Goal: Information Seeking & Learning: Understand process/instructions

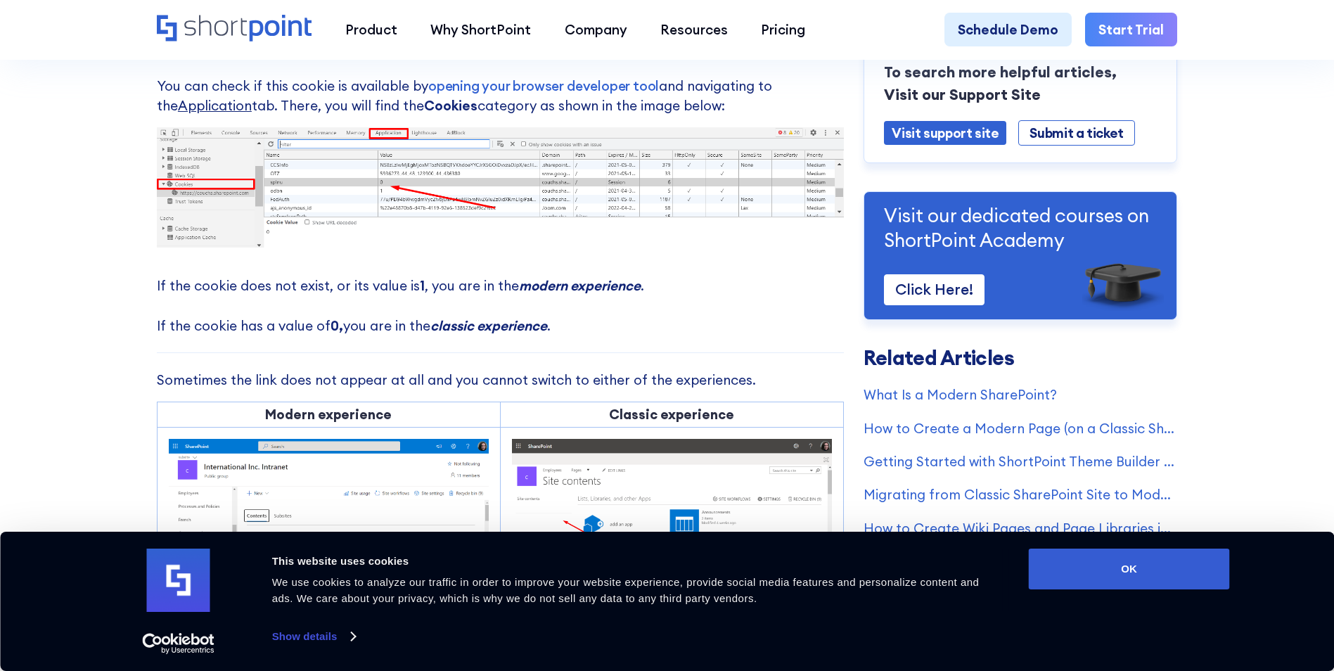
scroll to position [633, 0]
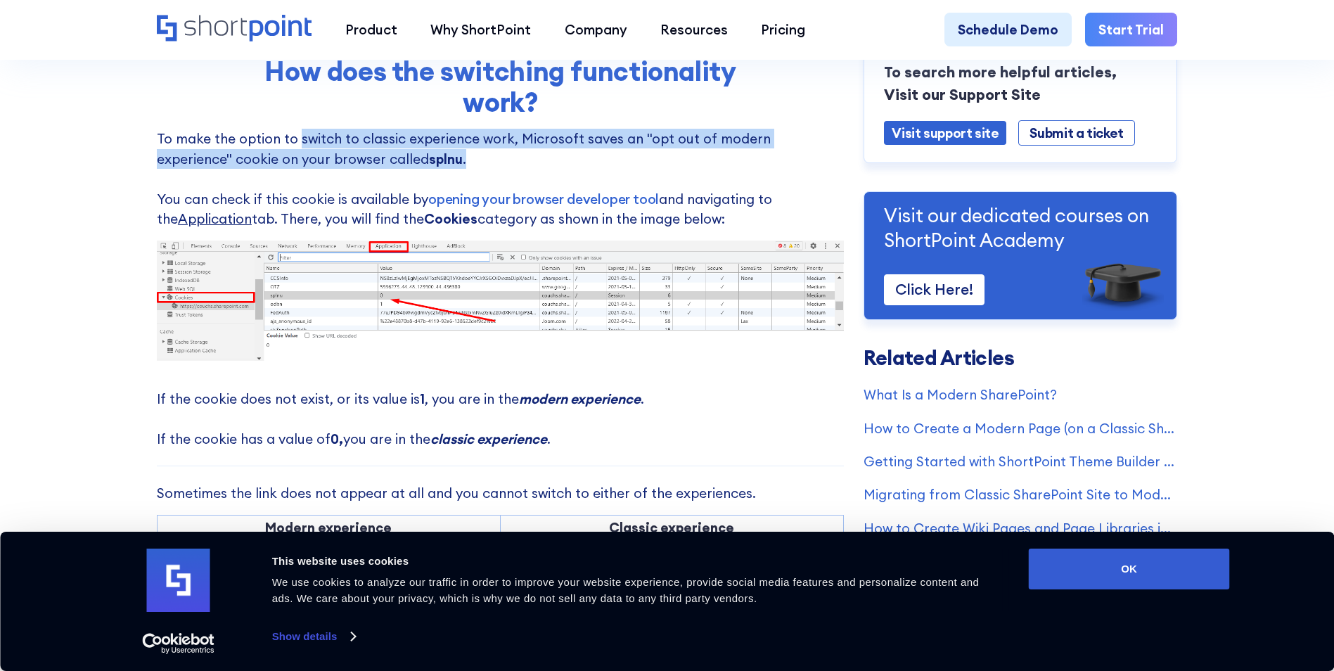
drag, startPoint x: 292, startPoint y: 147, endPoint x: 416, endPoint y: 158, distance: 124.9
click at [416, 158] on p "To make the option to switch to classic experience work, Microsoft saves an "op…" at bounding box center [500, 179] width 687 height 100
drag, startPoint x: 416, startPoint y: 158, endPoint x: 481, endPoint y: 172, distance: 66.2
click at [481, 172] on p "To make the option to switch to classic experience work, Microsoft saves an "op…" at bounding box center [500, 179] width 687 height 100
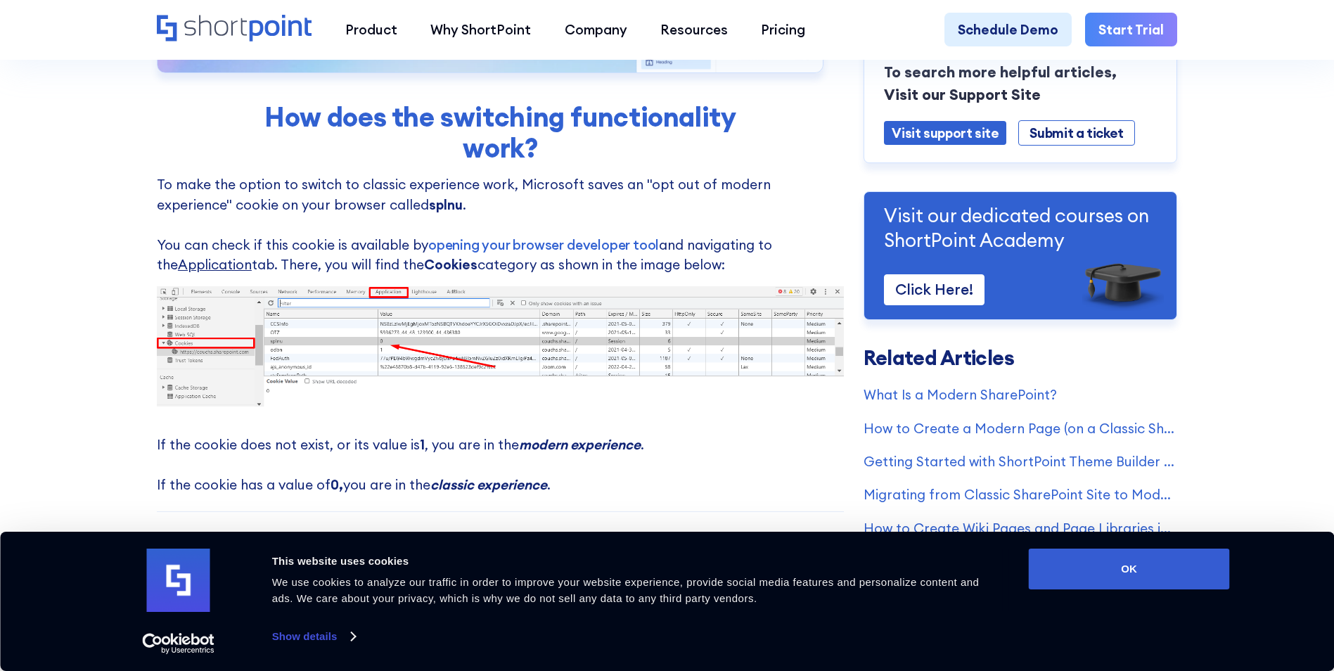
scroll to position [563, 0]
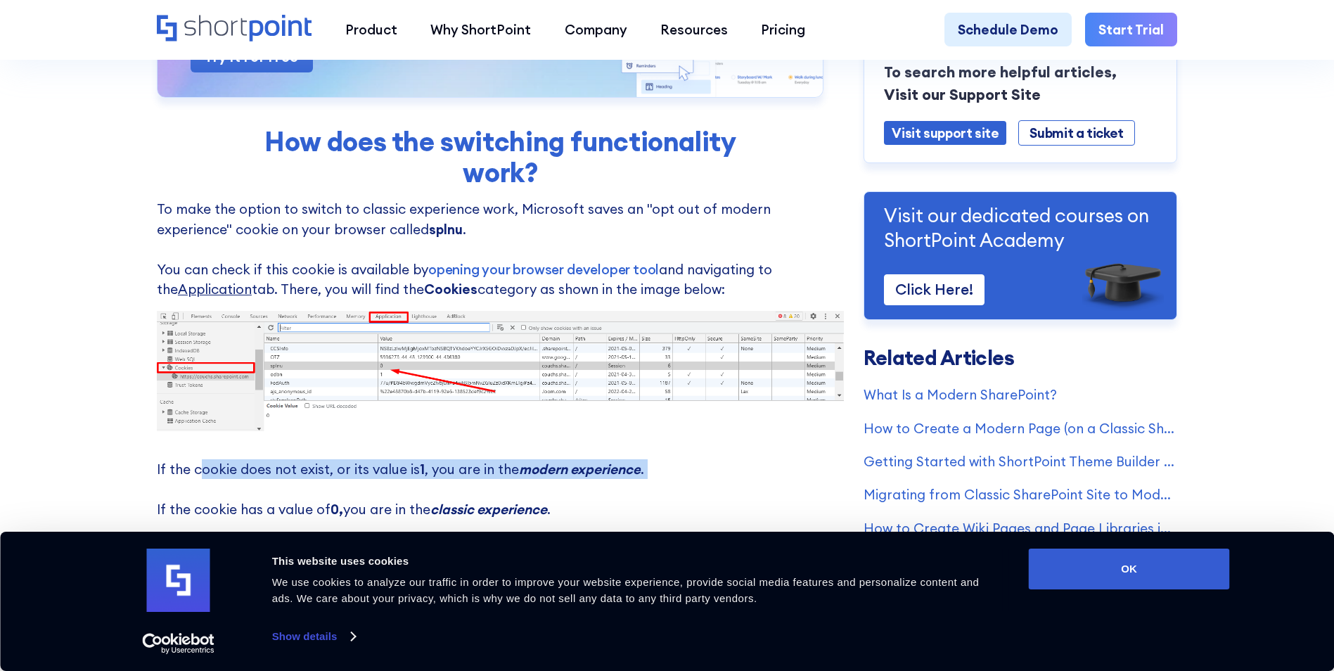
drag, startPoint x: 198, startPoint y: 477, endPoint x: 373, endPoint y: 490, distance: 176.3
click at [373, 490] on p "If the cookie does not exist, or its value is 1 , you are in the modern experie…" at bounding box center [500, 489] width 687 height 60
drag, startPoint x: 373, startPoint y: 490, endPoint x: 353, endPoint y: 497, distance: 21.6
click at [353, 497] on p "If the cookie does not exist, or its value is 1 , you are in the modern experie…" at bounding box center [500, 489] width 687 height 60
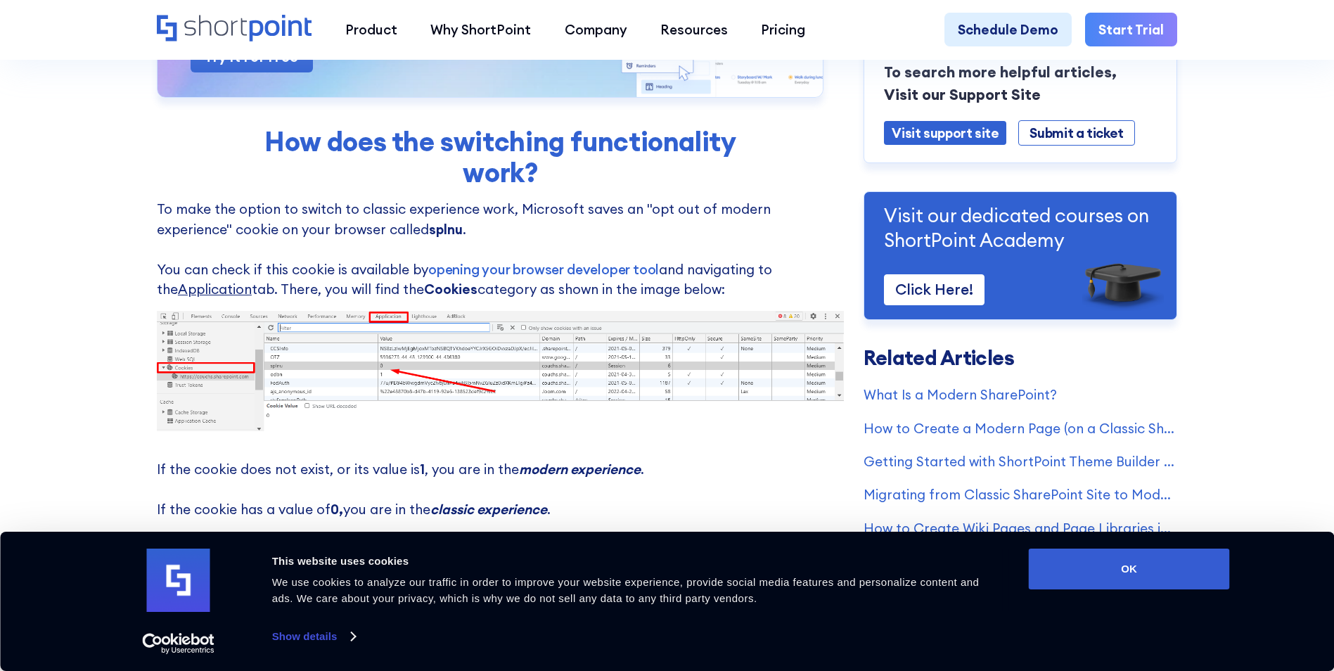
click at [437, 298] on strong "Cookies" at bounding box center [450, 289] width 53 height 17
click at [288, 372] on img at bounding box center [500, 371] width 687 height 120
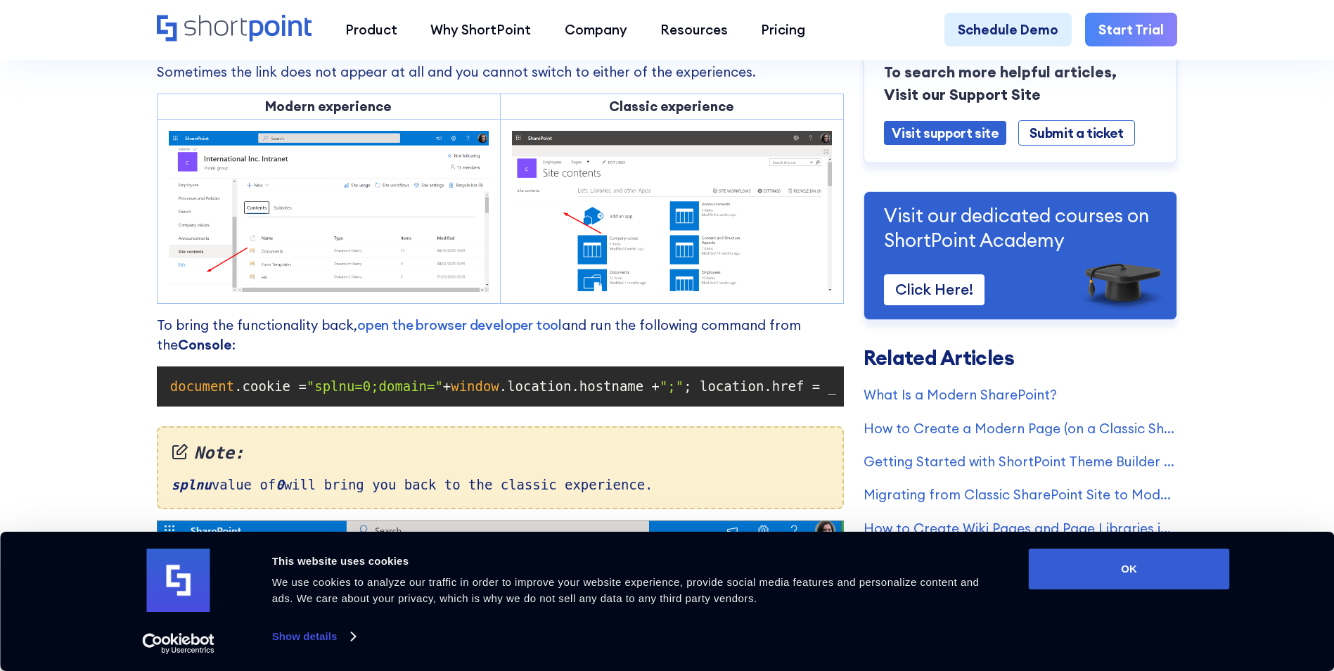
scroll to position [1055, 0]
click at [381, 333] on link "open the browser developer tool" at bounding box center [459, 324] width 205 height 17
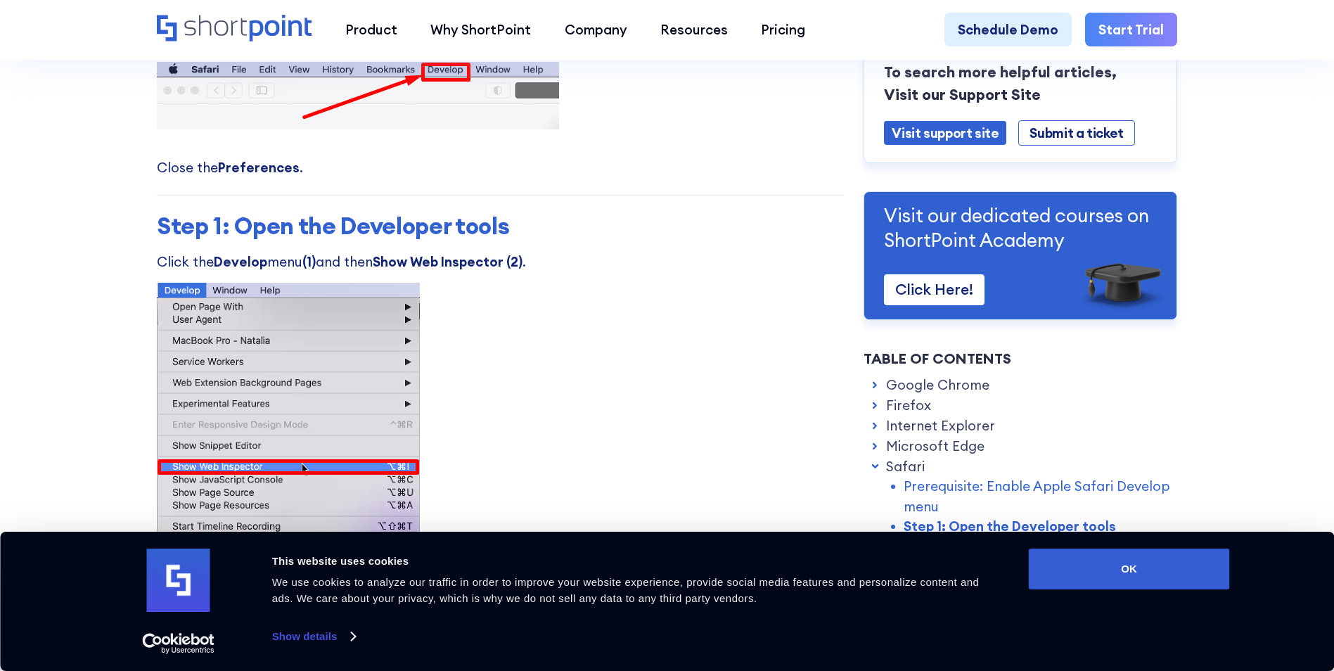
scroll to position [7948, 0]
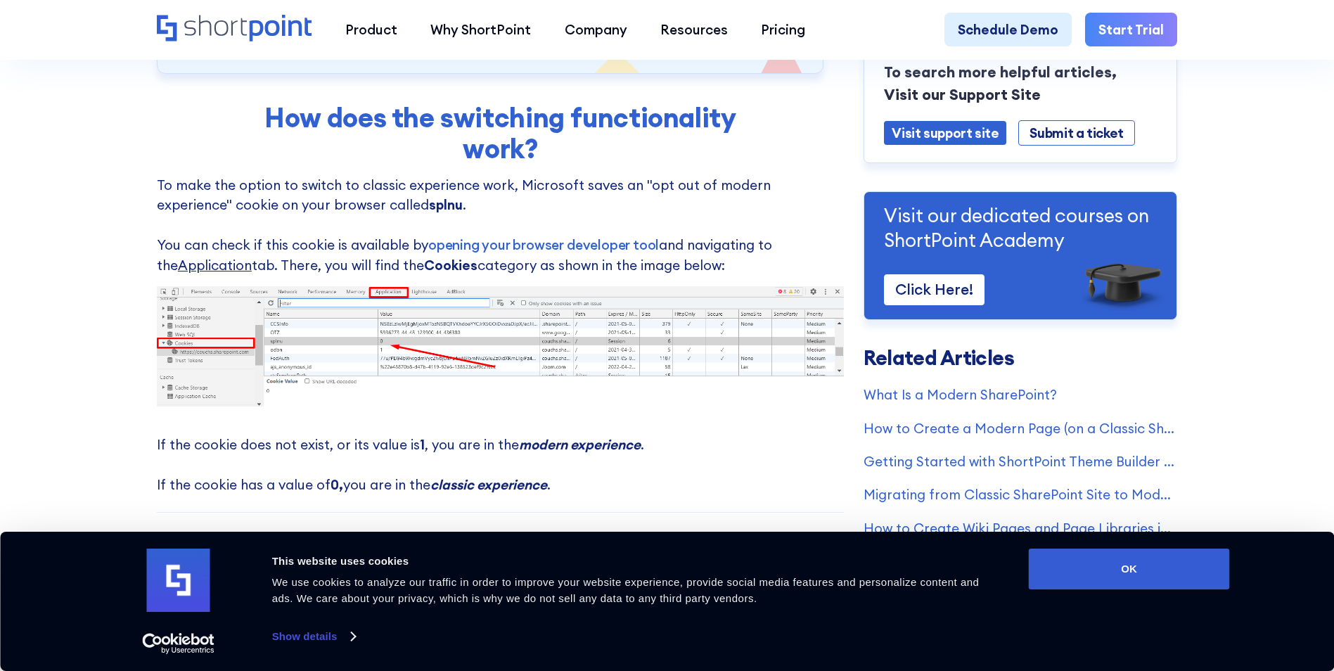
scroll to position [633, 0]
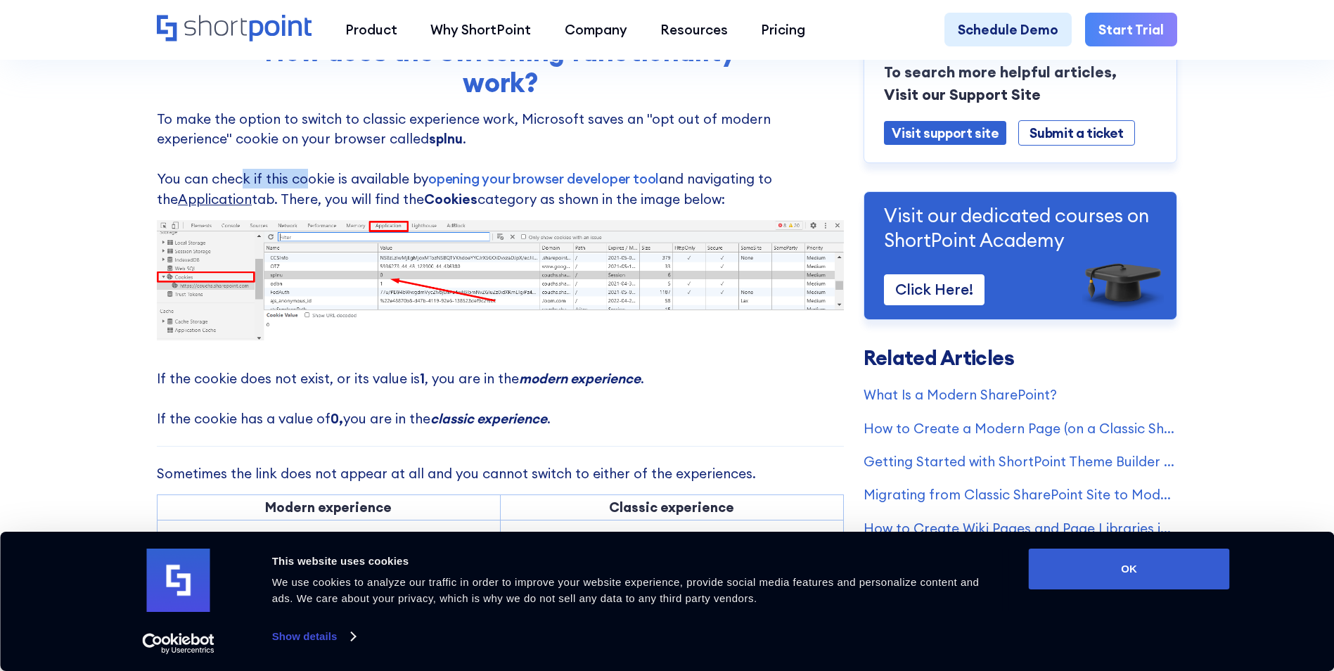
drag, startPoint x: 236, startPoint y: 179, endPoint x: 307, endPoint y: 187, distance: 71.5
click at [307, 187] on p "To make the option to switch to classic experience work, Microsoft saves an "op…" at bounding box center [500, 159] width 687 height 100
drag, startPoint x: 307, startPoint y: 187, endPoint x: 349, endPoint y: 185, distance: 42.3
click at [349, 185] on p "To make the option to switch to classic experience work, Microsoft saves an "op…" at bounding box center [500, 159] width 687 height 100
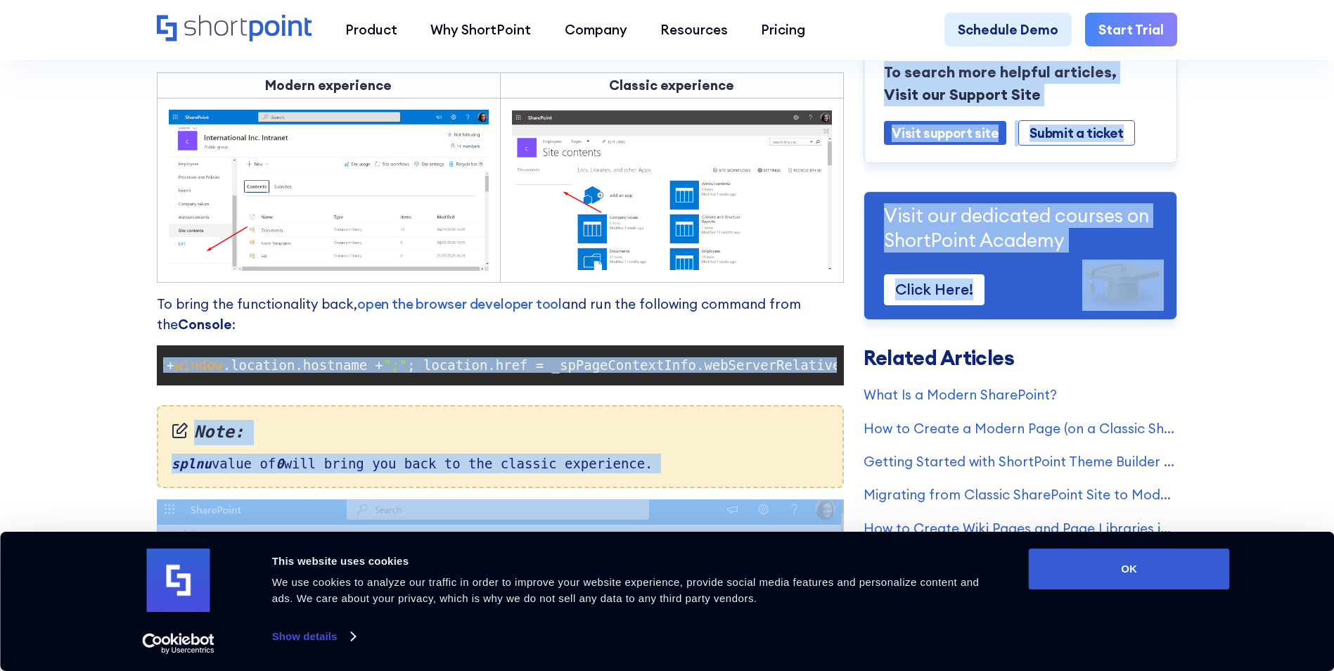
scroll to position [0, 495]
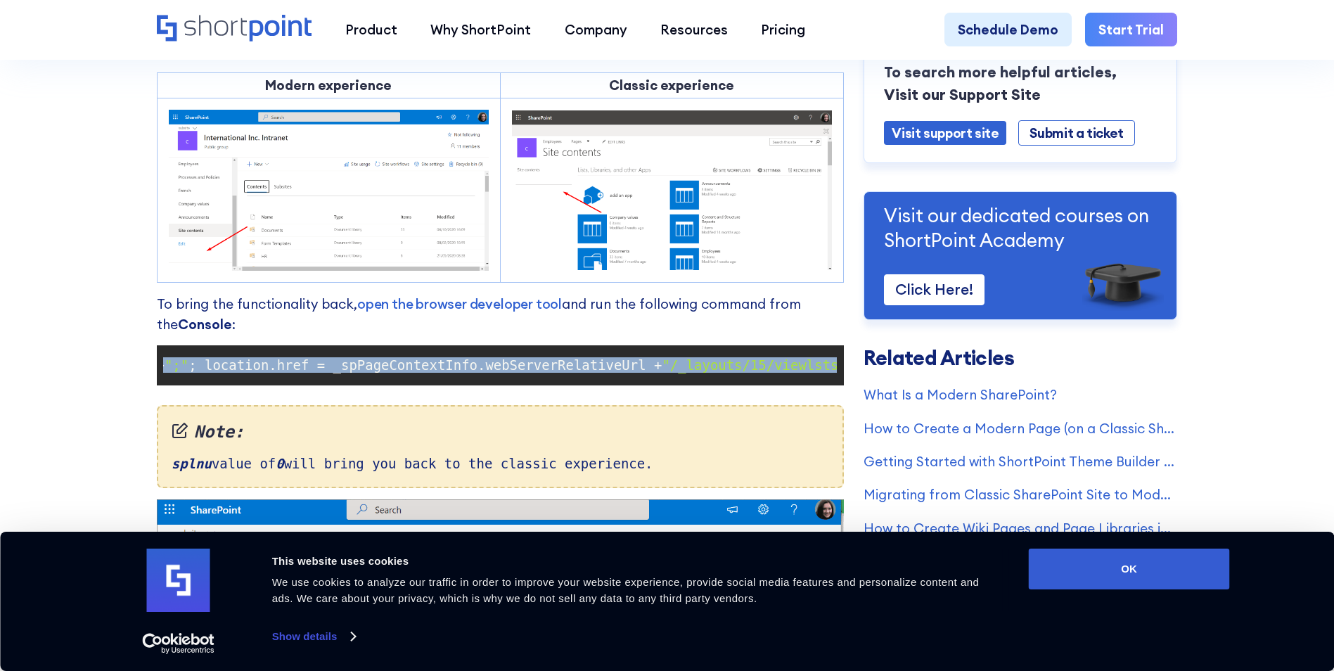
drag, startPoint x: 167, startPoint y: 374, endPoint x: 831, endPoint y: 371, distance: 664.0
click at [831, 371] on code "document .cookie = "splnu=0;domain=" + window .location.hostname + ";" ; locati…" at bounding box center [500, 365] width 674 height 27
drag, startPoint x: 831, startPoint y: 371, endPoint x: 760, endPoint y: 372, distance: 71.1
copy code "document .cookie = "splnu=0;domain=" + window .location.hostname + ";" ; locati…"
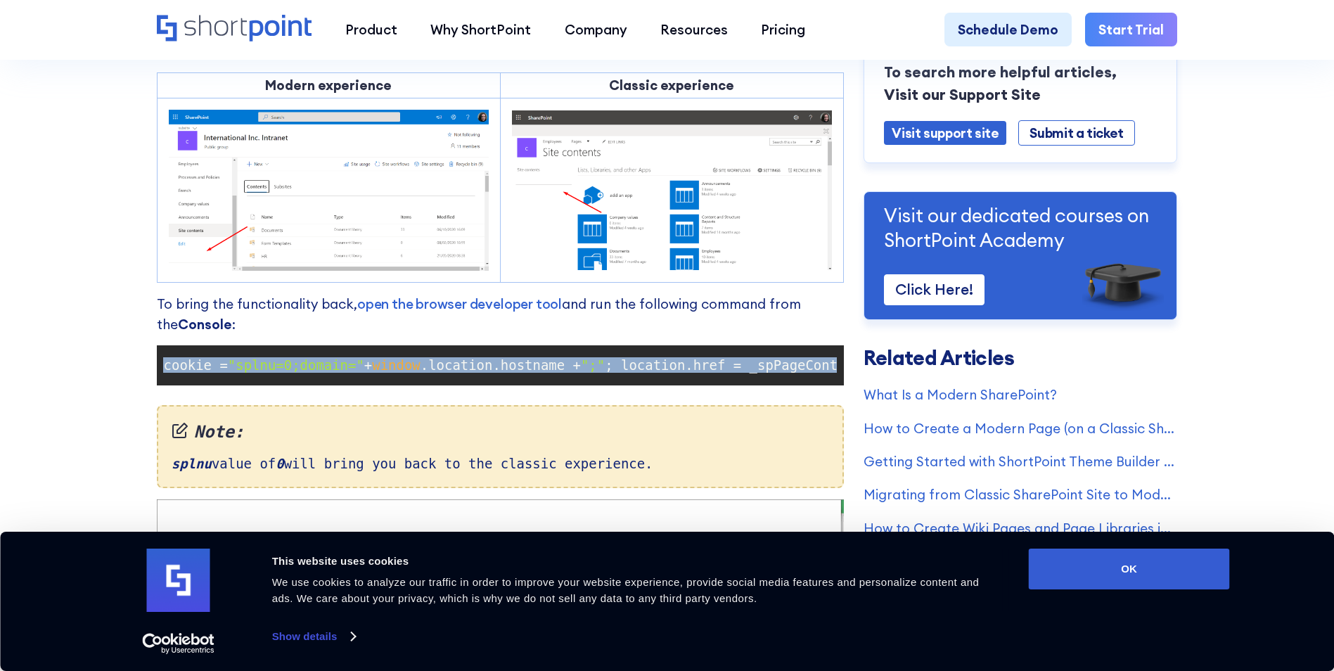
click at [613, 373] on span "; location.href = _spPageContextInfo.webServerRelativeUrl +" at bounding box center [841, 364] width 473 height 15
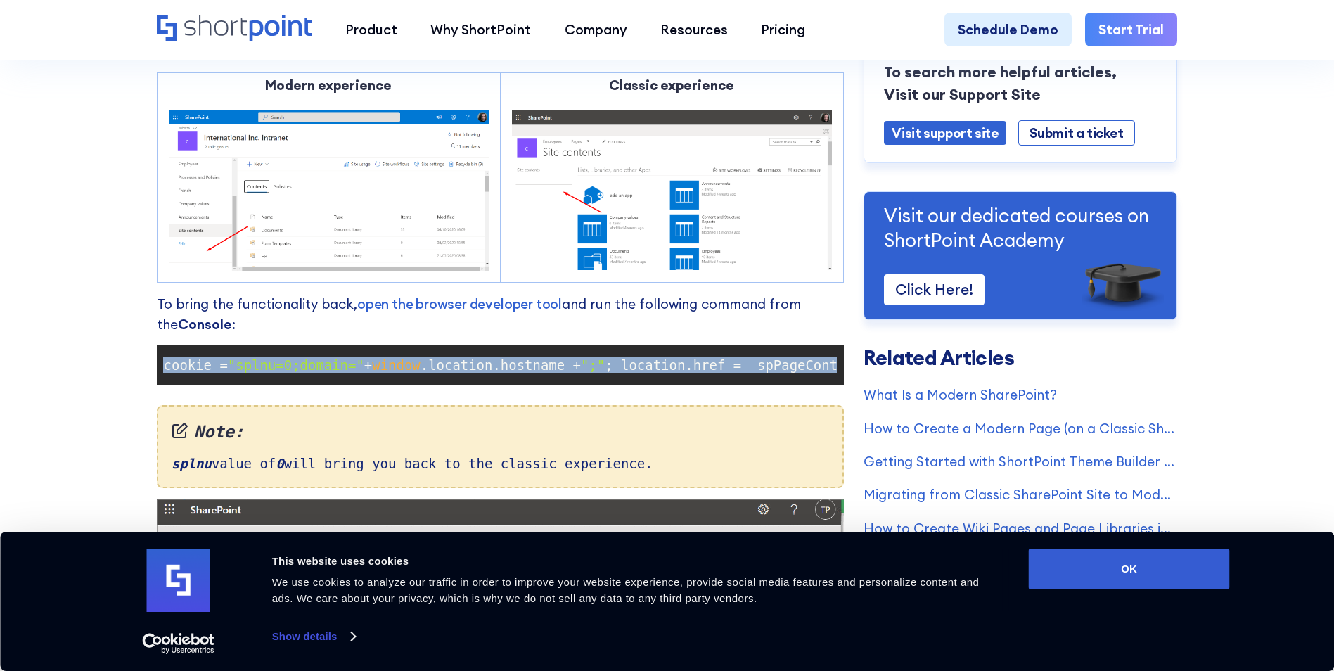
scroll to position [0, 0]
click at [234, 373] on span ".cookie =" at bounding box center [270, 364] width 72 height 15
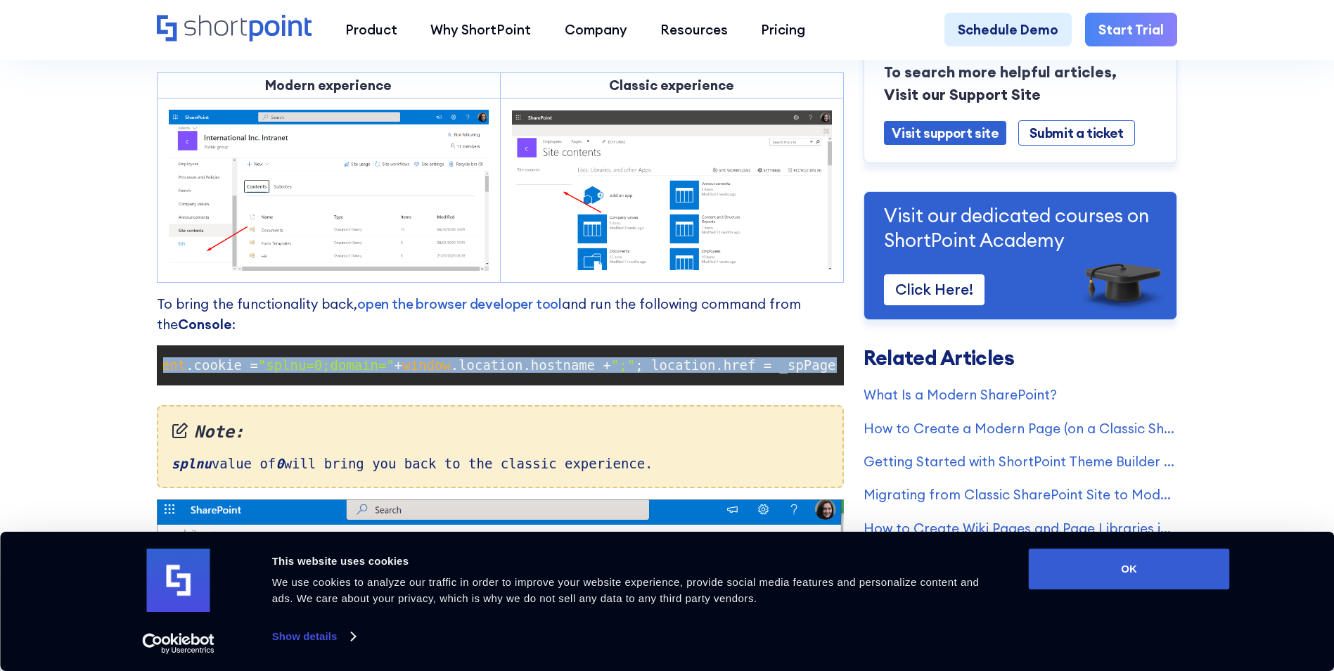
scroll to position [0, 495]
drag, startPoint x: 167, startPoint y: 373, endPoint x: 825, endPoint y: 371, distance: 658.3
click at [825, 371] on code "document .cookie = "splnu=0;domain=" + window .location.hostname + ";" ; locati…" at bounding box center [500, 365] width 674 height 27
drag, startPoint x: 825, startPoint y: 372, endPoint x: 817, endPoint y: 372, distance: 8.4
copy code "document .cookie = "splnu=0;domain=" + window .location.hostname + ";" ; locati…"
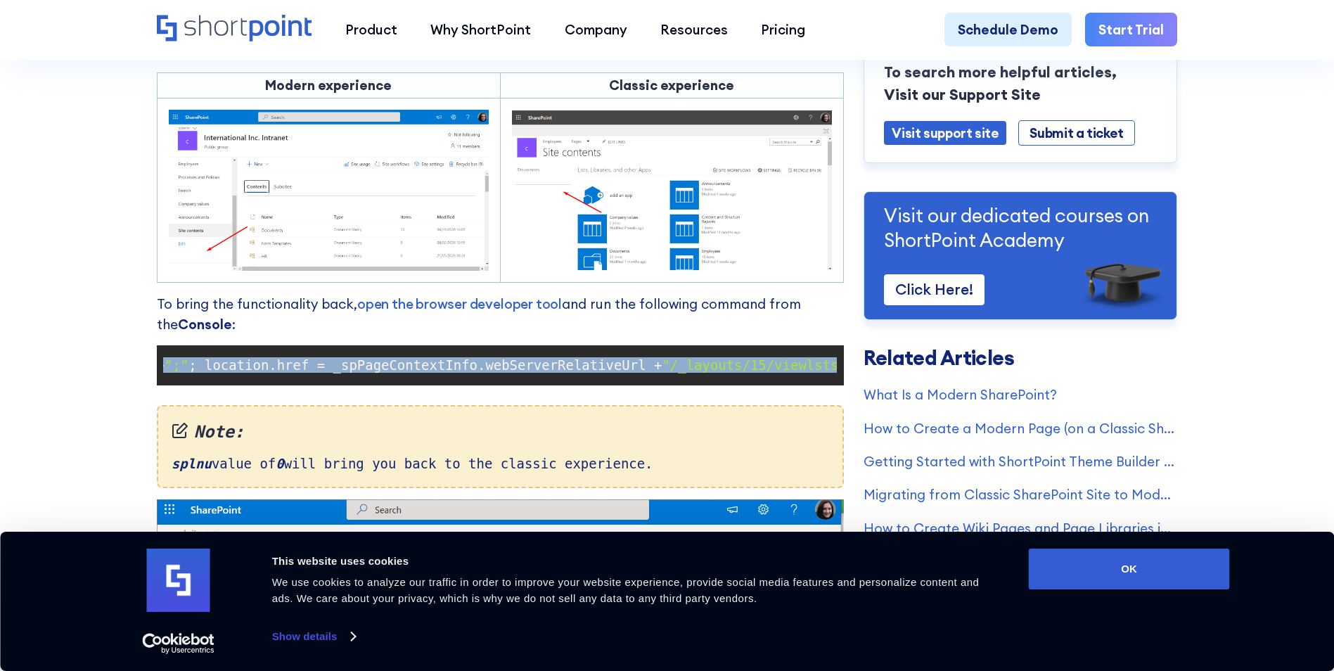
click at [507, 520] on img at bounding box center [500, 664] width 687 height 331
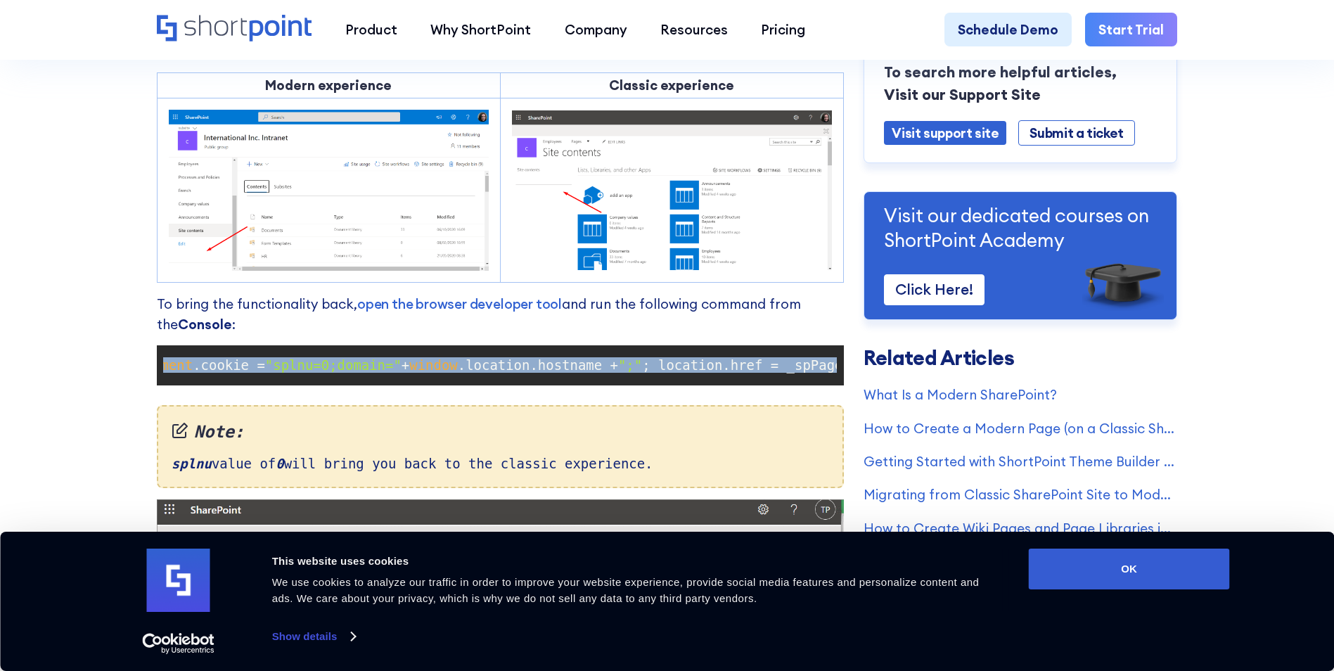
scroll to position [0, 0]
click at [307, 373] on span ""splnu=0;domain="" at bounding box center [375, 364] width 136 height 15
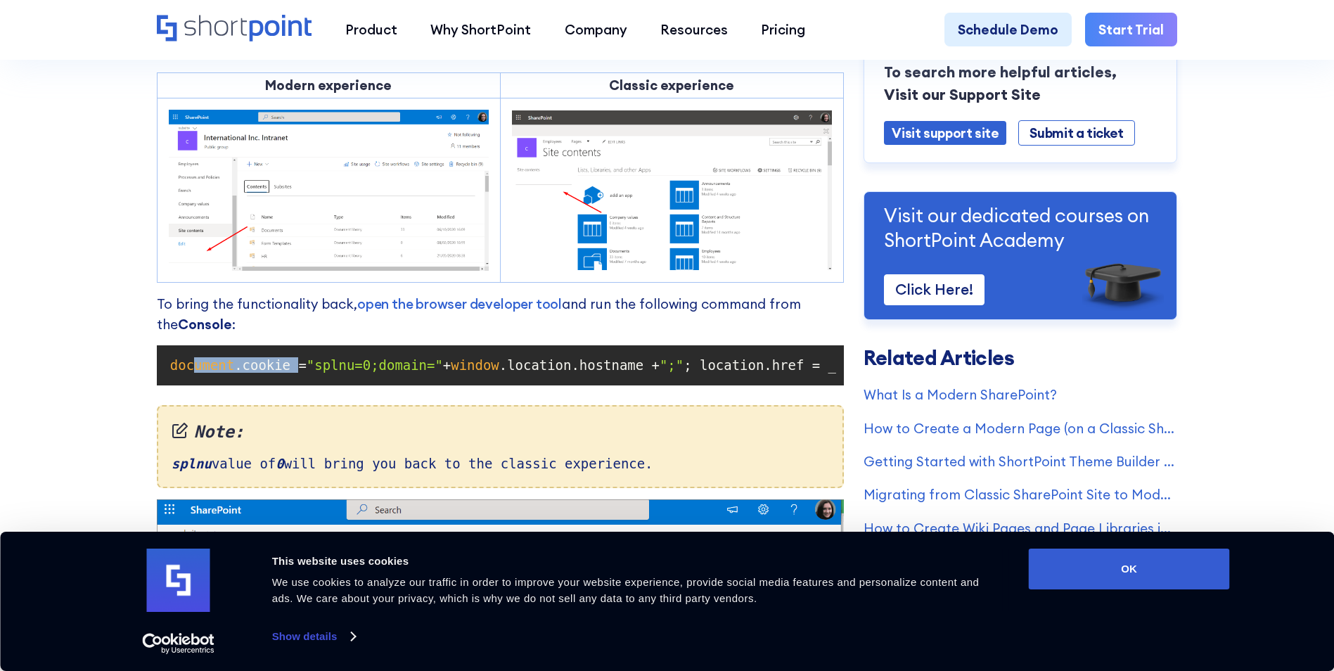
drag, startPoint x: 283, startPoint y: 375, endPoint x: 205, endPoint y: 381, distance: 77.6
click at [193, 379] on code "document .cookie = "splnu=0;domain=" + window .location.hostname + ";" ; locati…" at bounding box center [500, 365] width 674 height 27
drag, startPoint x: 205, startPoint y: 381, endPoint x: 288, endPoint y: 378, distance: 82.3
click at [291, 373] on span ".cookie =" at bounding box center [270, 364] width 72 height 15
drag, startPoint x: 276, startPoint y: 374, endPoint x: 159, endPoint y: 376, distance: 116.8
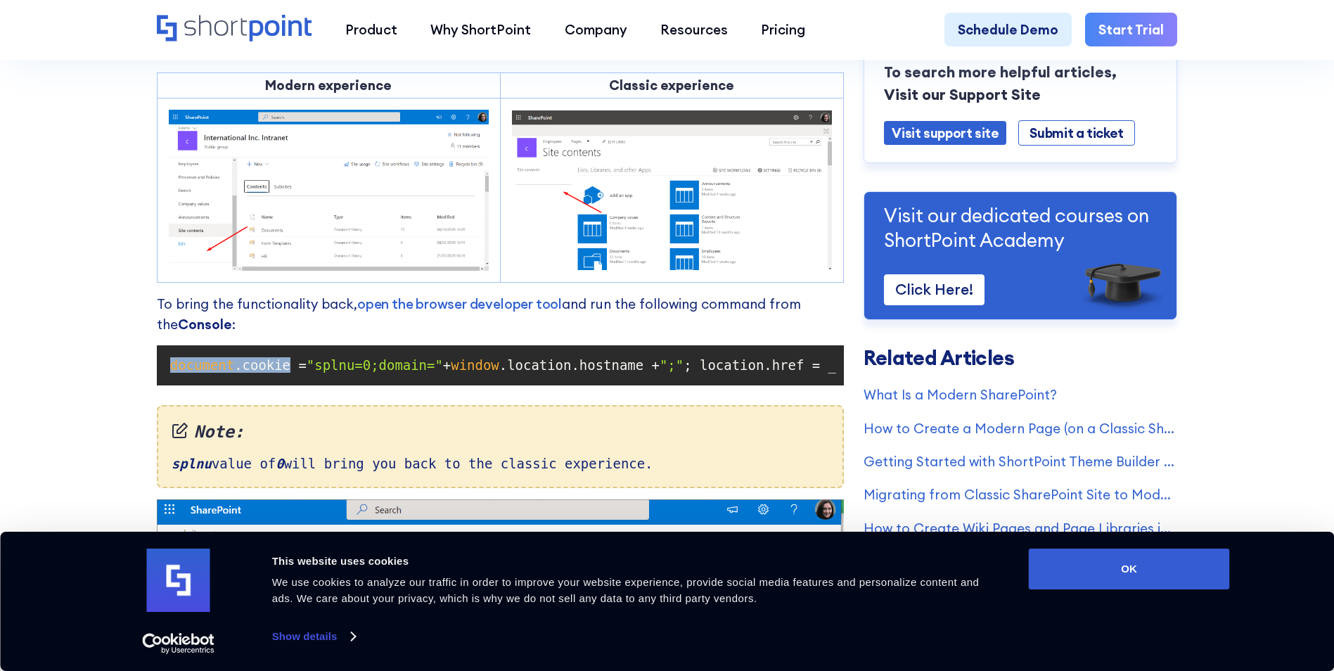
click at [163, 376] on code "document .cookie = "splnu=0;domain=" + window .location.hostname + ";" ; locati…" at bounding box center [500, 365] width 674 height 27
copy code "document .cookie"
